Goal: Task Accomplishment & Management: Manage account settings

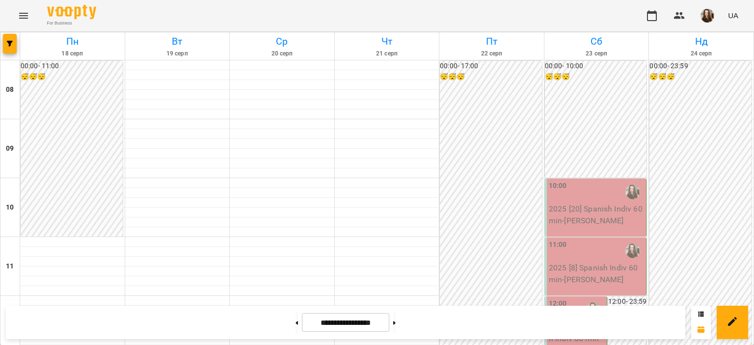
scroll to position [557, 0]
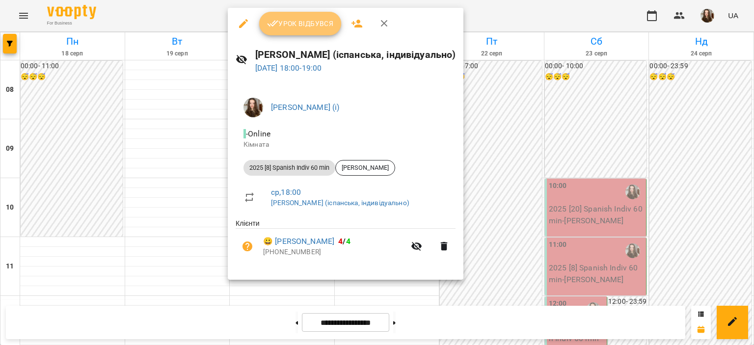
click at [314, 26] on span "Урок відбувся" at bounding box center [300, 24] width 67 height 12
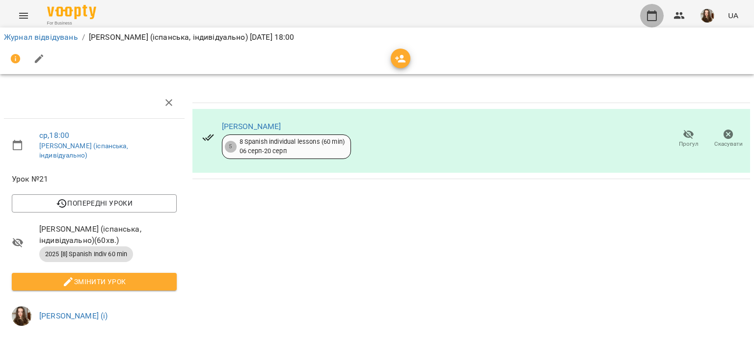
click at [657, 19] on icon "button" at bounding box center [652, 16] width 12 height 12
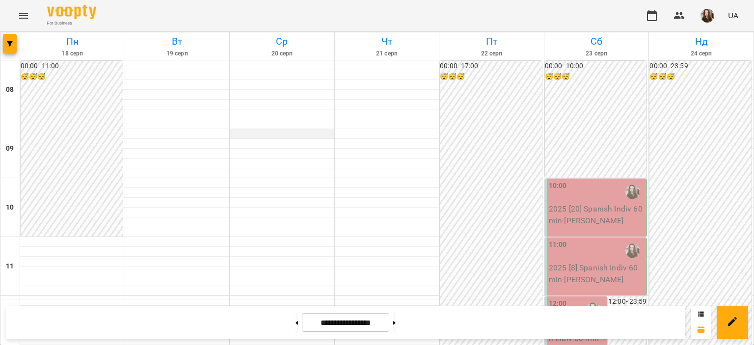
scroll to position [504, 0]
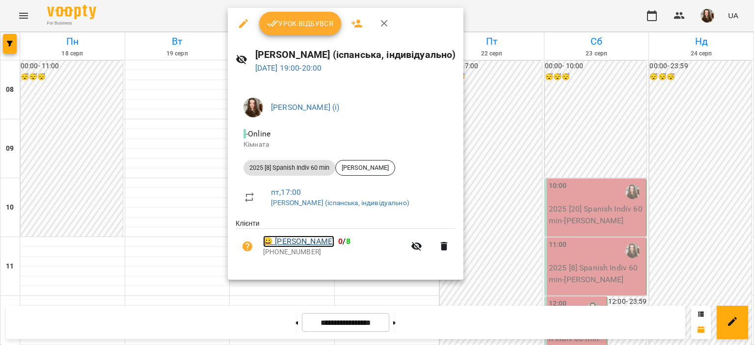
click at [291, 237] on link "😀 [PERSON_NAME]" at bounding box center [298, 241] width 71 height 12
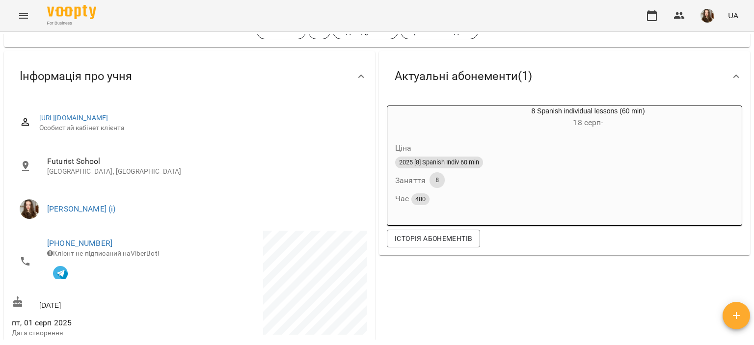
scroll to position [61, 0]
